Goal: Find specific page/section: Find specific page/section

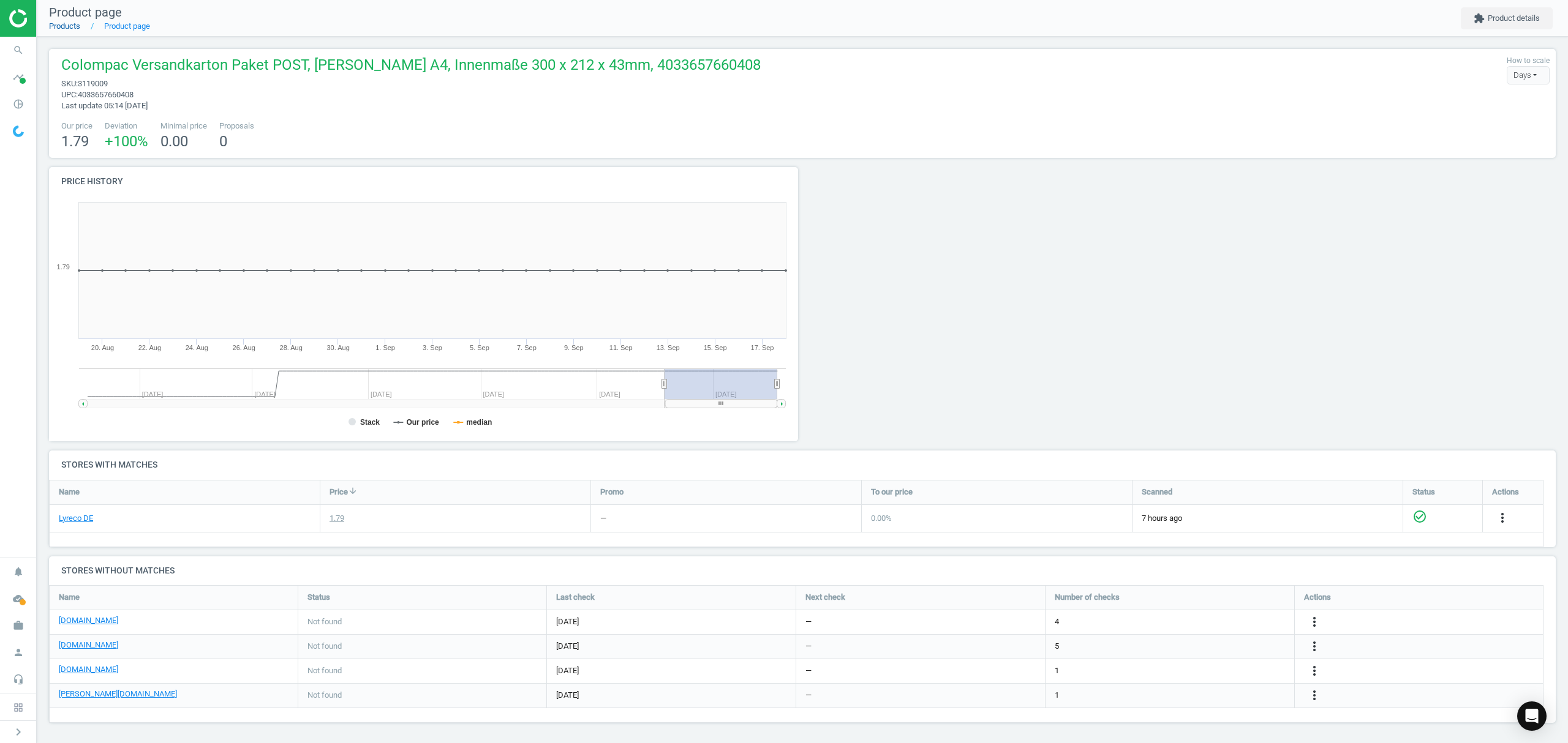
scroll to position [162, 1519]
click at [61, 25] on link "Products" at bounding box center [64, 26] width 31 height 9
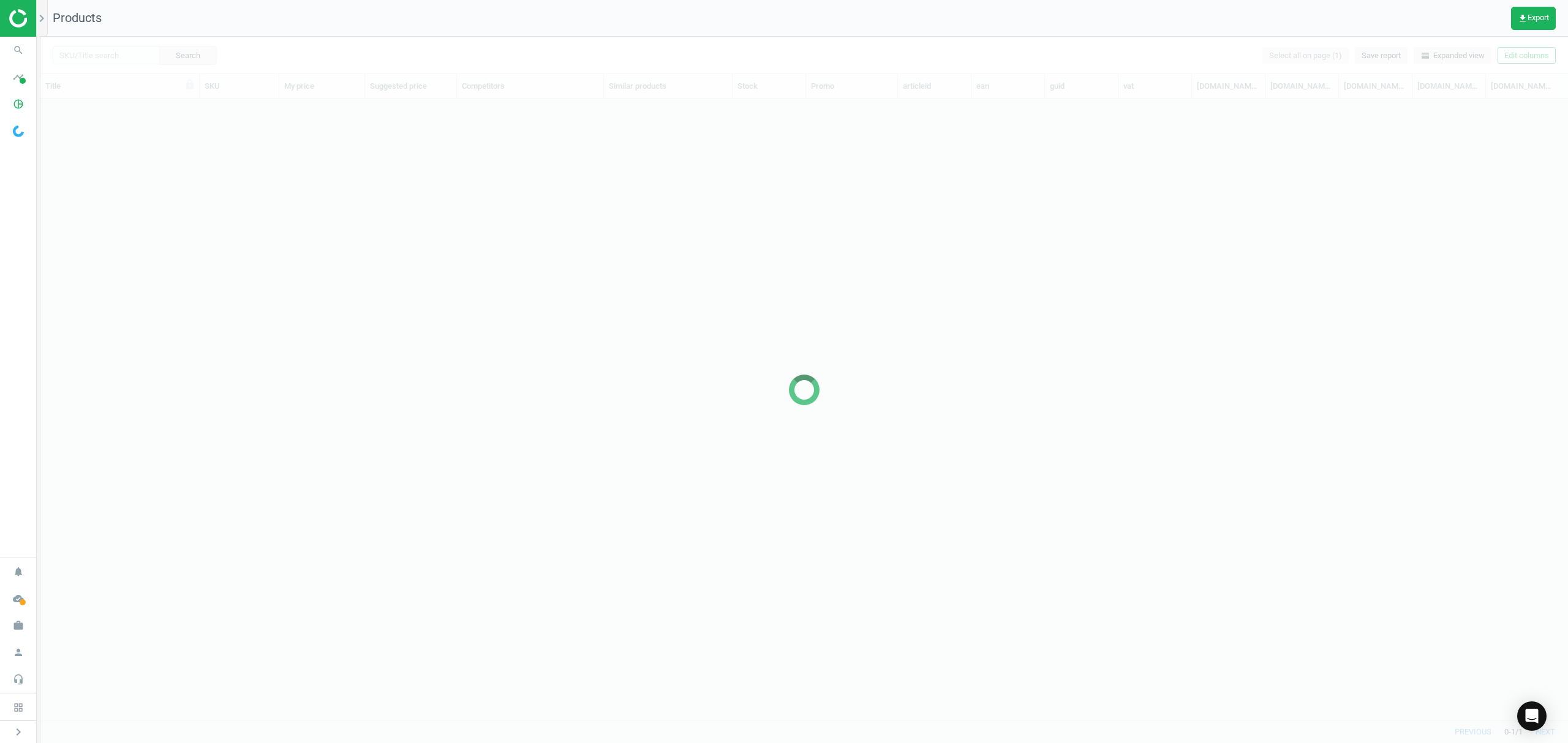
scroll to position [596, 1515]
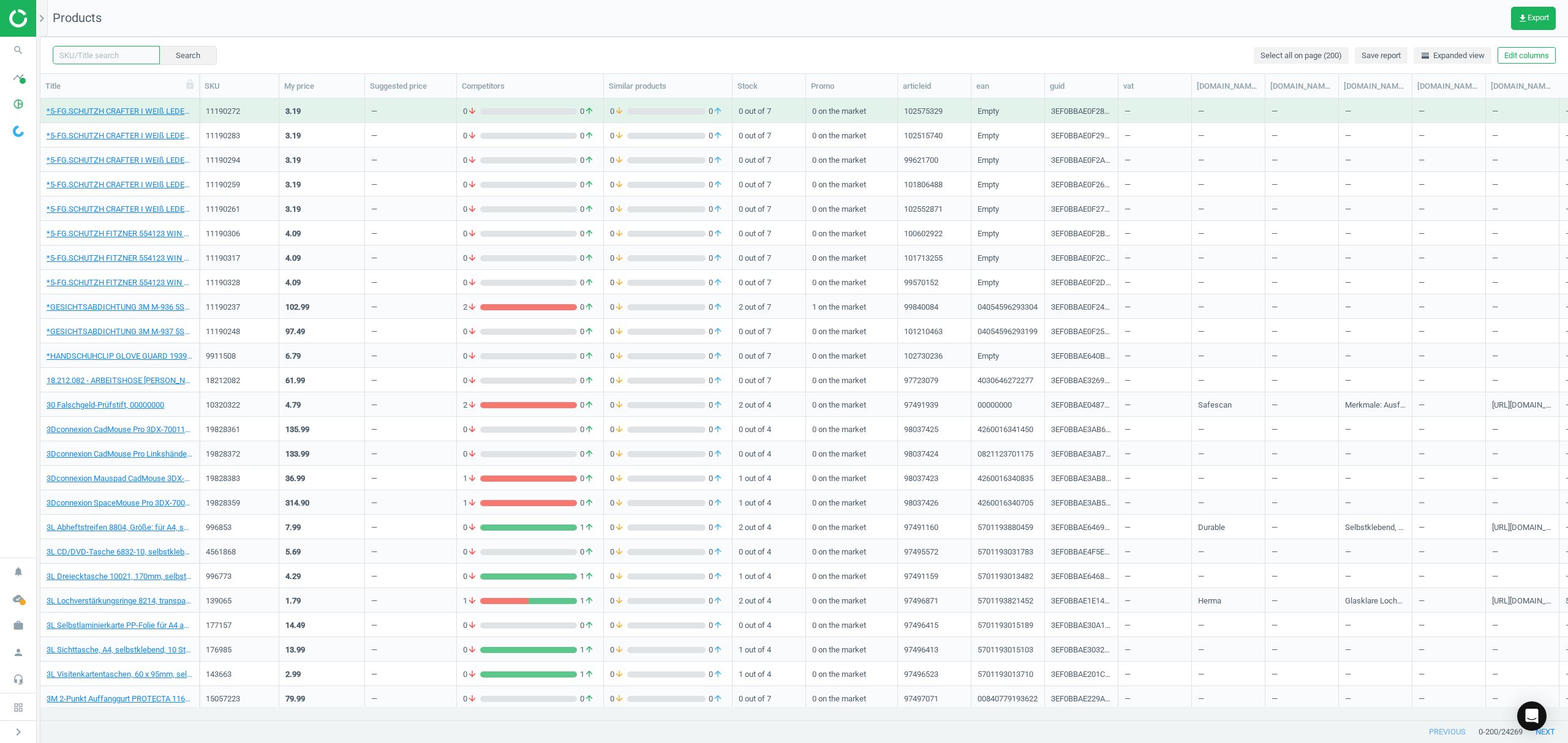
click at [123, 49] on input "text" at bounding box center [106, 55] width 107 height 18
paste input "3119033"
type input "3119033"
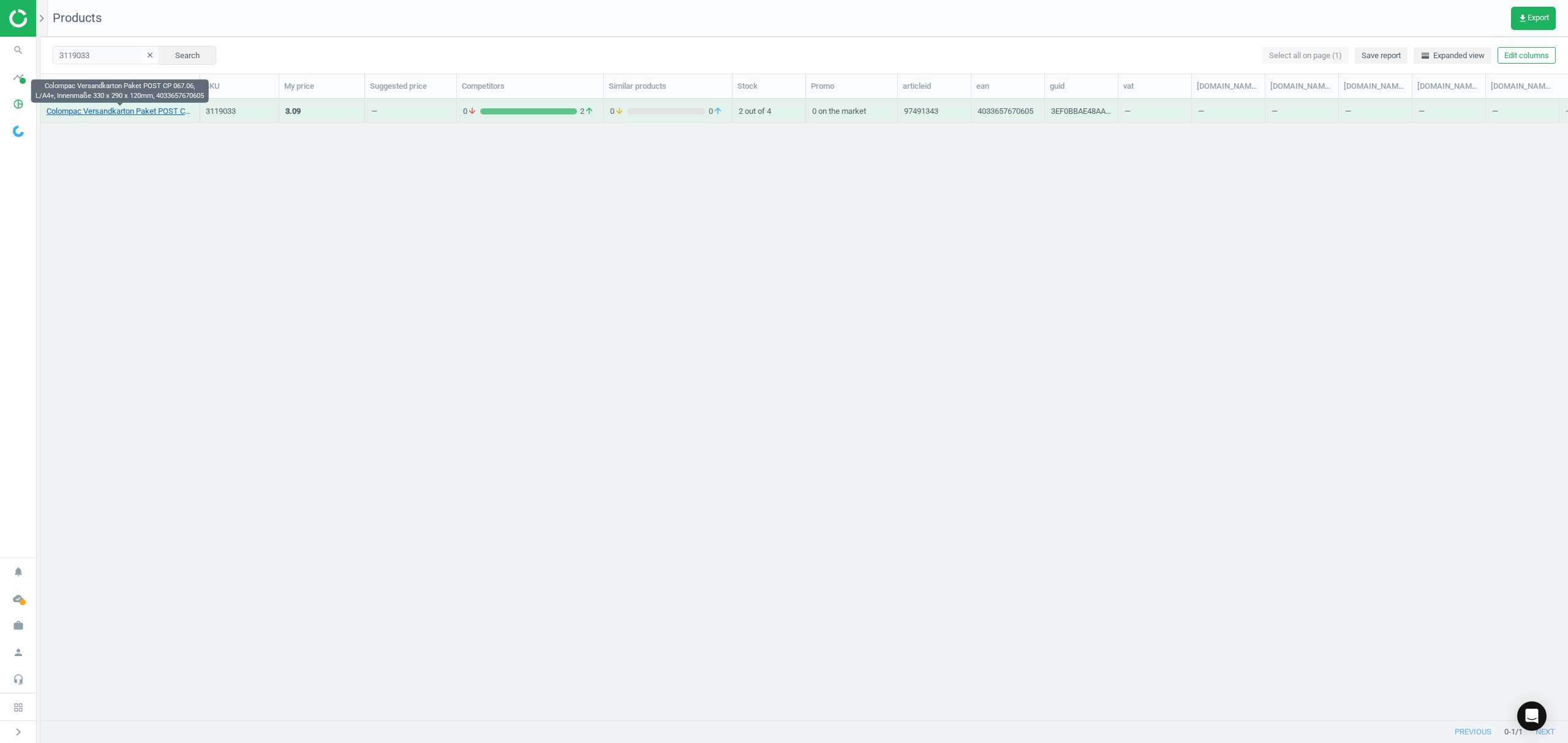
click at [123, 112] on link "Colompac Versandkarton Paket POST CP 067.06, L/A4+, Innenmaße 330 x 290 x 120mm…" at bounding box center [120, 111] width 146 height 11
